Goal: Transaction & Acquisition: Book appointment/travel/reservation

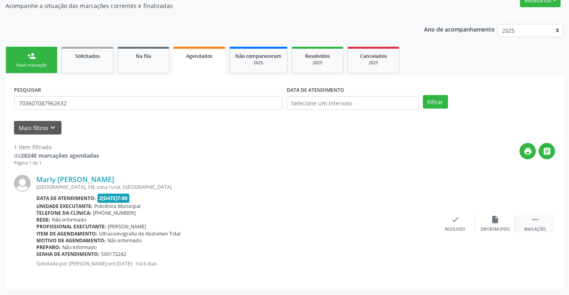
scroll to position [73, 0]
click at [540, 217] on div " Mais ações" at bounding box center [535, 223] width 40 height 17
click at [368, 223] on div "print Imprimir" at bounding box center [375, 223] width 40 height 17
click at [214, 58] on div "Agendados" at bounding box center [199, 55] width 41 height 8
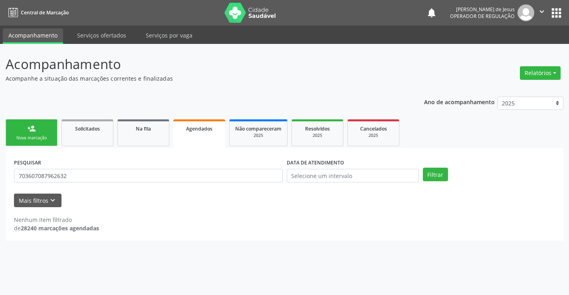
scroll to position [0, 0]
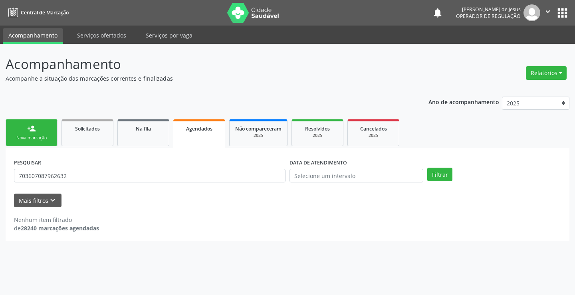
click at [214, 58] on p "Acompanhamento" at bounding box center [203, 64] width 394 height 20
click at [155, 176] on input "703607087962632" at bounding box center [149, 176] width 271 height 14
type input "705004653942256"
click at [446, 174] on button "Filtrar" at bounding box center [439, 175] width 25 height 14
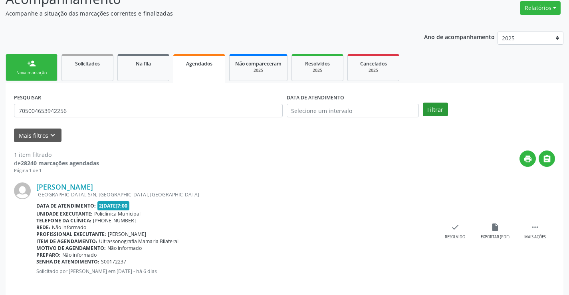
scroll to position [73, 0]
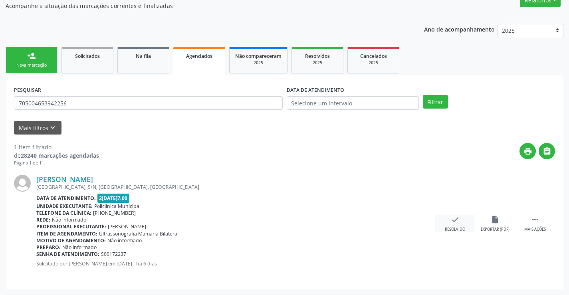
click at [454, 224] on icon "check" at bounding box center [455, 219] width 9 height 9
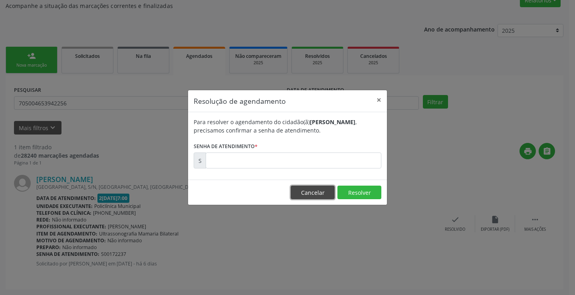
click at [300, 192] on button "Cancelar" at bounding box center [313, 193] width 44 height 14
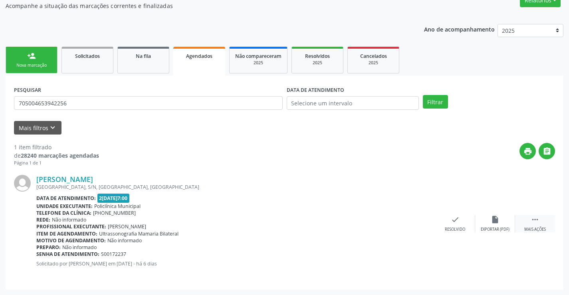
click at [538, 223] on icon "" at bounding box center [534, 219] width 9 height 9
click at [377, 223] on icon "print" at bounding box center [375, 219] width 9 height 9
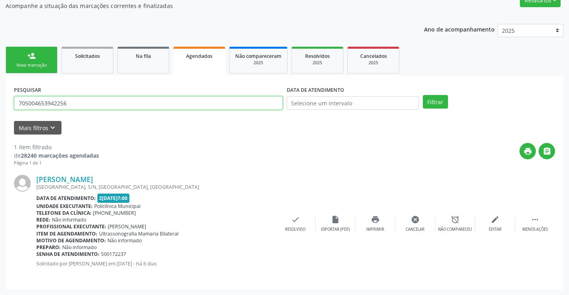
click at [156, 98] on input "705004653942256" at bounding box center [148, 103] width 269 height 14
drag, startPoint x: 156, startPoint y: 98, endPoint x: 148, endPoint y: 85, distance: 14.7
click at [153, 91] on div "PESQUISAR 705004653942256" at bounding box center [148, 99] width 273 height 31
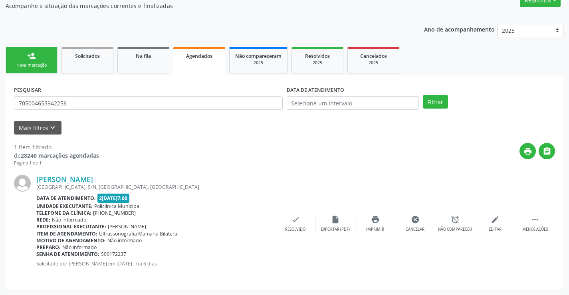
click at [148, 85] on div "PESQUISAR 705004653942256" at bounding box center [148, 99] width 273 height 31
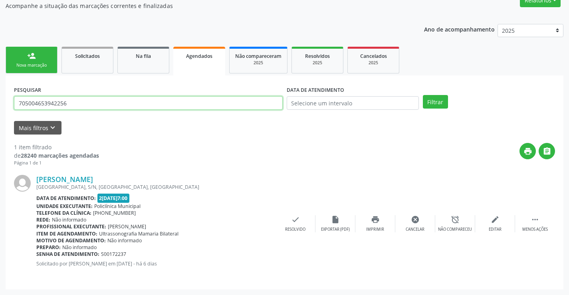
click at [231, 105] on input "705004653942256" at bounding box center [148, 103] width 269 height 14
type input "702801119967264"
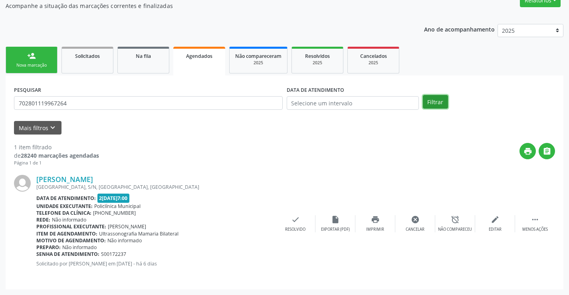
click at [441, 99] on button "Filtrar" at bounding box center [435, 102] width 25 height 14
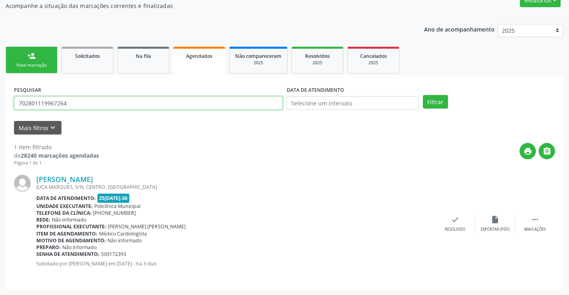
click at [134, 103] on input "702801119967264" at bounding box center [148, 103] width 269 height 14
click at [134, 104] on input "702801119967264" at bounding box center [148, 103] width 269 height 14
type input "707602200868894"
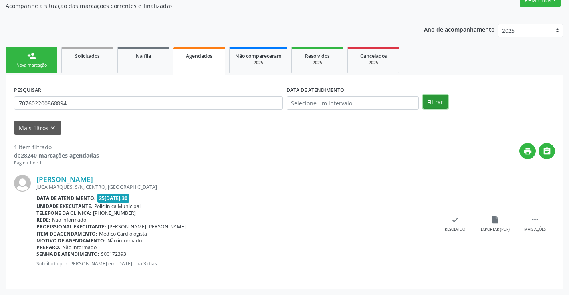
click at [426, 102] on button "Filtrar" at bounding box center [435, 102] width 25 height 14
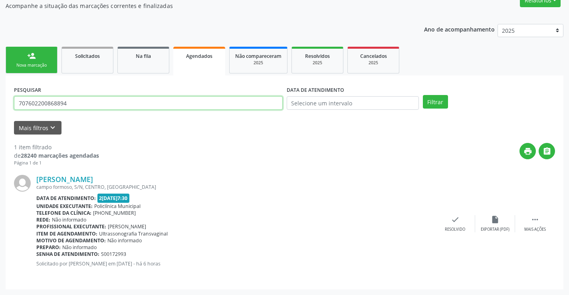
click at [261, 101] on input "707602200868894" at bounding box center [148, 103] width 269 height 14
type input "700005428681106"
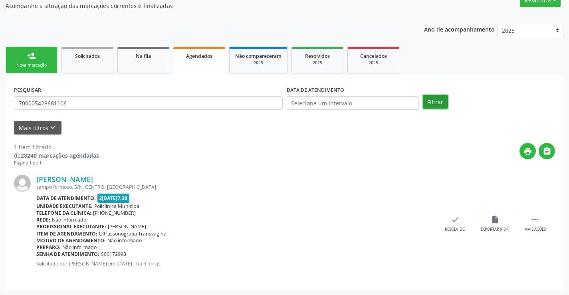
click at [444, 104] on button "Filtrar" at bounding box center [435, 102] width 25 height 14
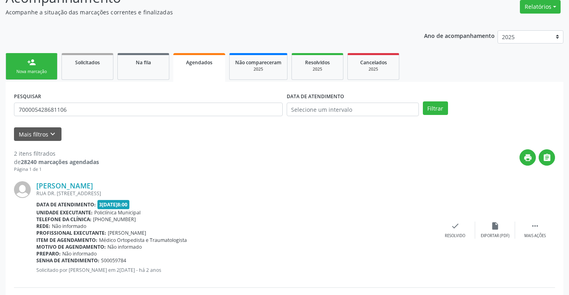
scroll to position [0, 0]
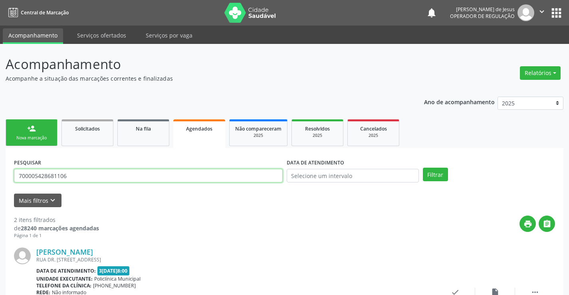
click at [166, 177] on input "700005428681106" at bounding box center [148, 176] width 269 height 14
type input "700007355346703"
drag, startPoint x: 439, startPoint y: 176, endPoint x: 434, endPoint y: 175, distance: 5.3
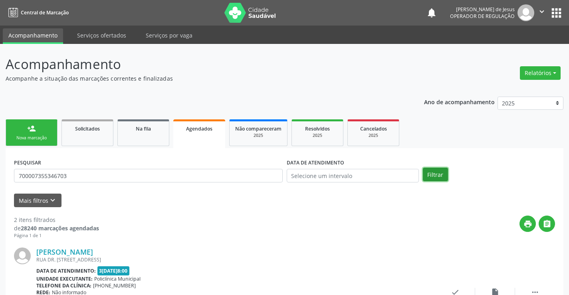
click at [437, 175] on button "Filtrar" at bounding box center [435, 175] width 25 height 14
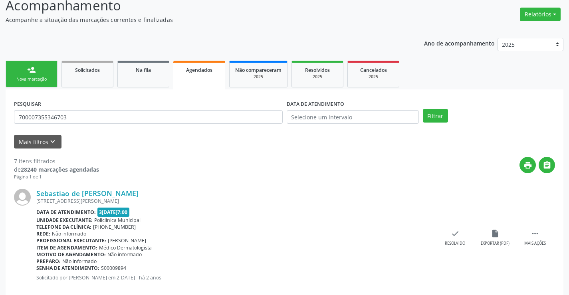
scroll to position [45, 0]
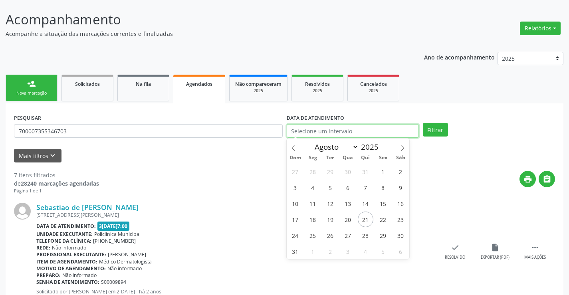
click at [338, 129] on input "text" at bounding box center [353, 131] width 132 height 14
click at [317, 236] on span "25" at bounding box center [313, 235] width 16 height 16
type input "[DATE]"
click at [316, 236] on span "25" at bounding box center [313, 235] width 16 height 16
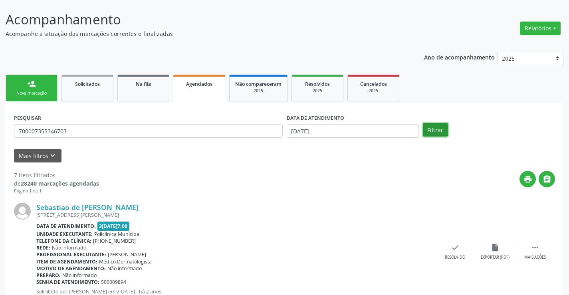
click at [443, 130] on button "Filtrar" at bounding box center [435, 130] width 25 height 14
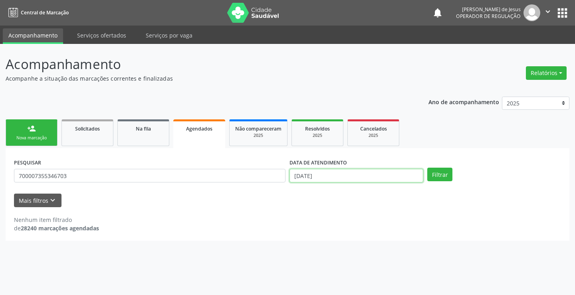
click at [363, 177] on input "[DATE]" at bounding box center [356, 176] width 134 height 14
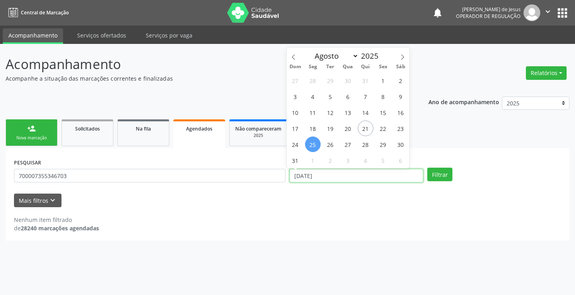
click at [363, 177] on input "[DATE]" at bounding box center [356, 176] width 134 height 14
click at [437, 172] on button "Filtrar" at bounding box center [439, 175] width 25 height 14
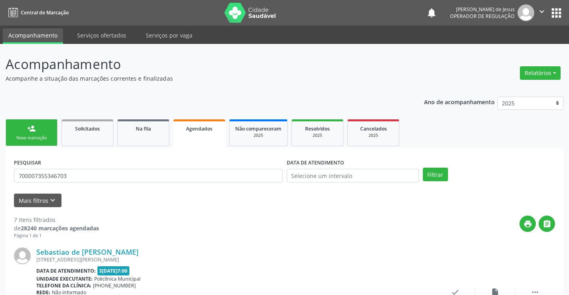
click at [27, 134] on link "person_add Nova marcação" at bounding box center [32, 132] width 52 height 27
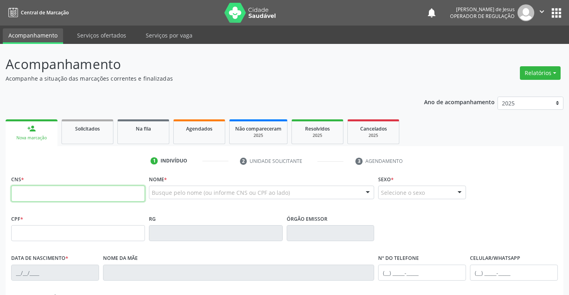
drag, startPoint x: 44, startPoint y: 195, endPoint x: 60, endPoint y: 193, distance: 16.1
click at [53, 195] on input "text" at bounding box center [78, 194] width 134 height 16
type input "706 0048 6421 5042"
type input "13[DATE]"
type input "Maiara de [PERSON_NAME]"
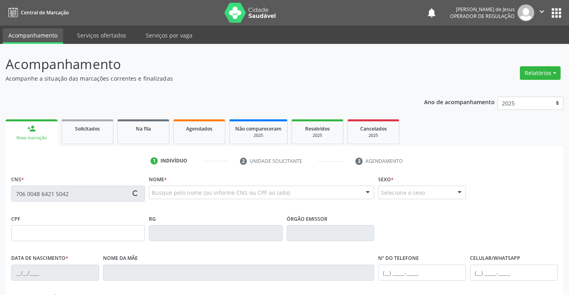
type input "[PHONE_NUMBER]"
type input "S/N"
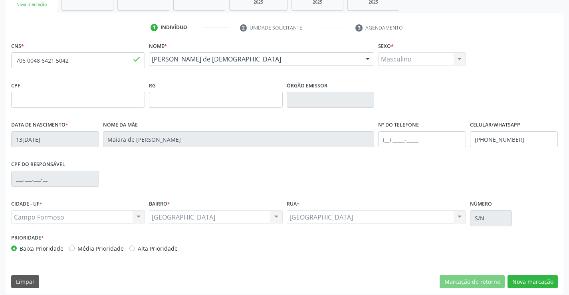
scroll to position [138, 0]
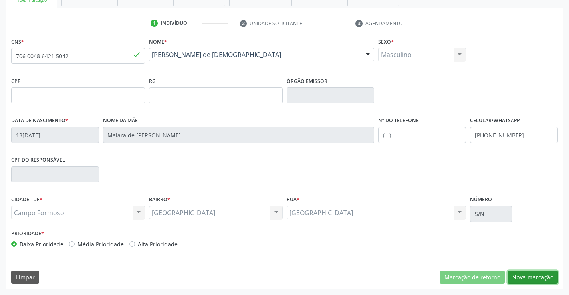
click at [520, 277] on button "Nova marcação" at bounding box center [532, 278] width 50 height 14
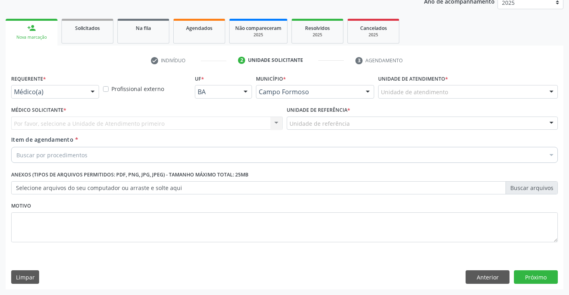
scroll to position [101, 0]
click at [91, 91] on div at bounding box center [93, 92] width 12 height 14
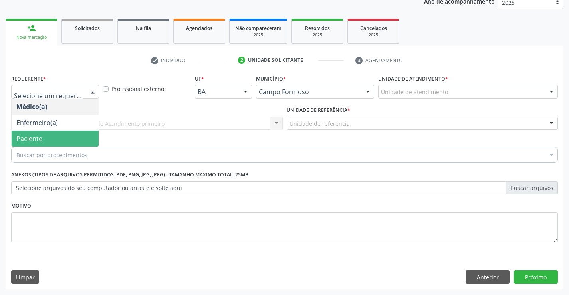
click at [53, 135] on span "Paciente" at bounding box center [55, 138] width 87 height 16
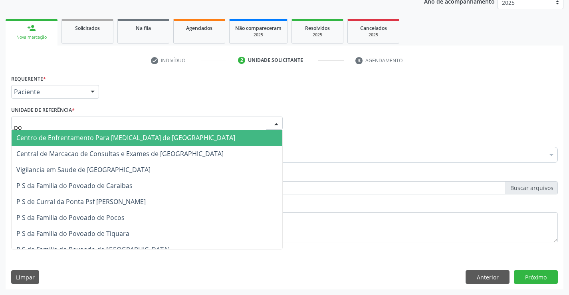
type input "poc"
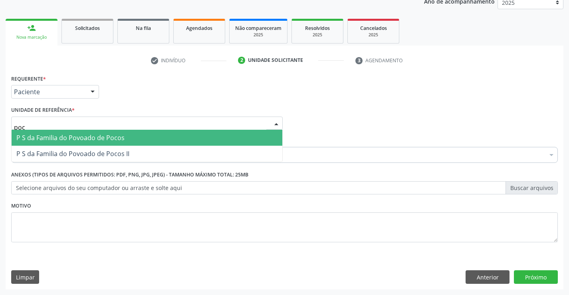
click at [71, 136] on span "P S da Familia do Povoado de Pocos" at bounding box center [70, 137] width 108 height 9
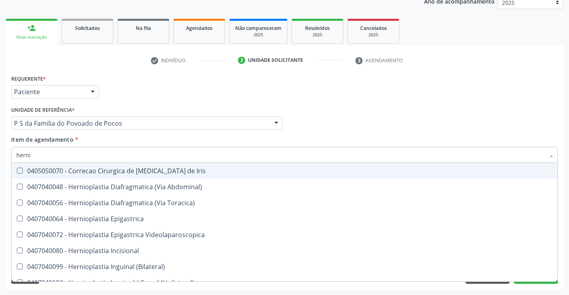
type input "hernio"
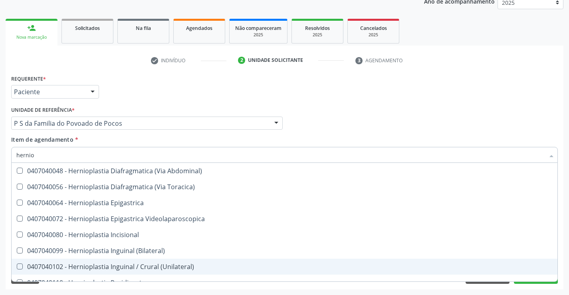
click at [111, 267] on div "0407040102 - Hernioplastia Inguinal / Crural (Unilateral)" at bounding box center [284, 266] width 536 height 6
checkbox \(Unilateral\) "true"
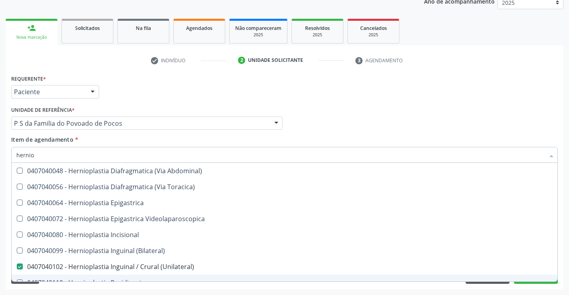
click at [527, 281] on div "Desfazer seleção 0407040048 - Hernioplastia Diafragmatica (Via Abdominal) 04070…" at bounding box center [284, 222] width 546 height 119
click at [524, 282] on button "Próximo" at bounding box center [536, 277] width 44 height 14
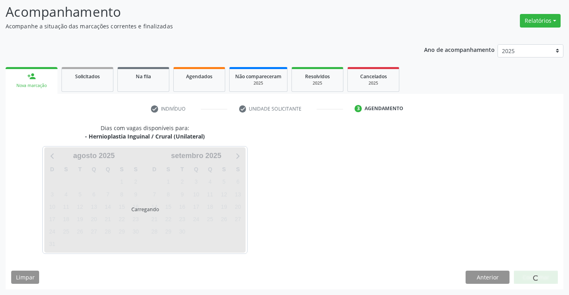
scroll to position [52, 0]
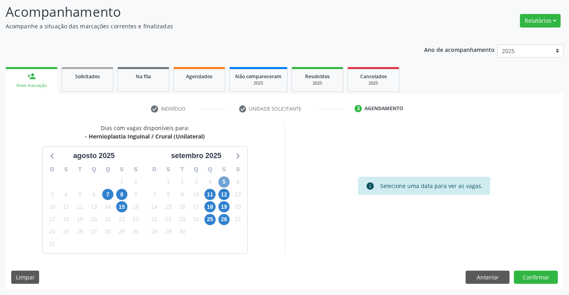
click at [224, 182] on span "5" at bounding box center [223, 181] width 11 height 11
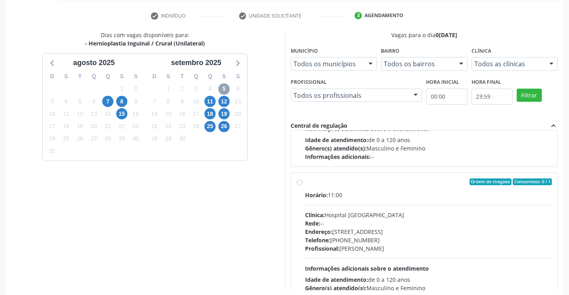
scroll to position [103, 0]
click at [305, 184] on label "Ordem de chegada Consumidos: 0 / 1 Horário: 11:00 Clínica: Hospital [GEOGRAPHIC…" at bounding box center [428, 240] width 247 height 123
click at [297, 184] on input "Ordem de chegada Consumidos: 0 / 1 Horário: 11:00 Clínica: Hospital [GEOGRAPHIC…" at bounding box center [300, 182] width 6 height 7
radio input "true"
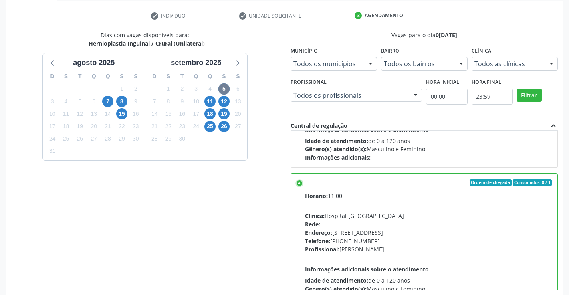
scroll to position [182, 0]
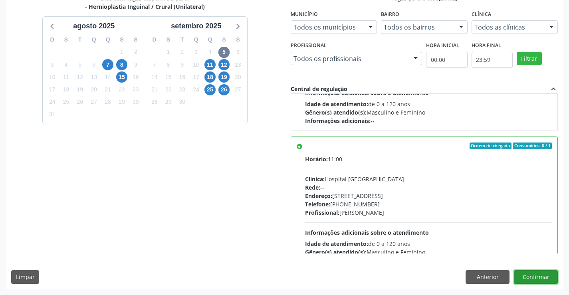
click at [533, 278] on button "Confirmar" at bounding box center [536, 277] width 44 height 14
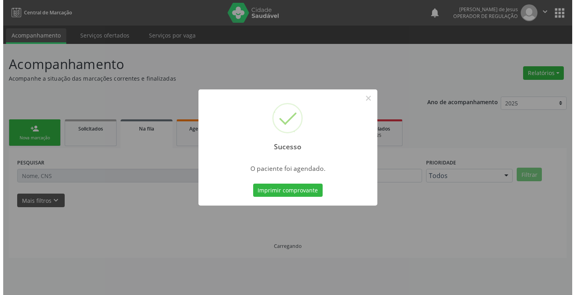
scroll to position [0, 0]
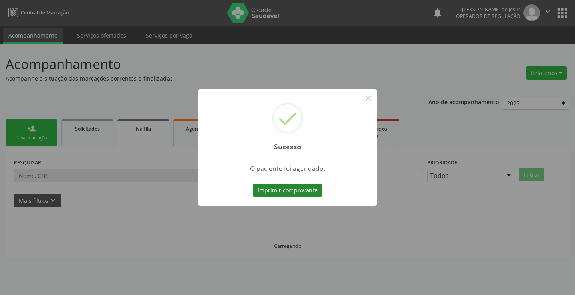
click at [309, 189] on button "Imprimir comprovante" at bounding box center [287, 191] width 69 height 14
